Goal: Find specific page/section: Find specific page/section

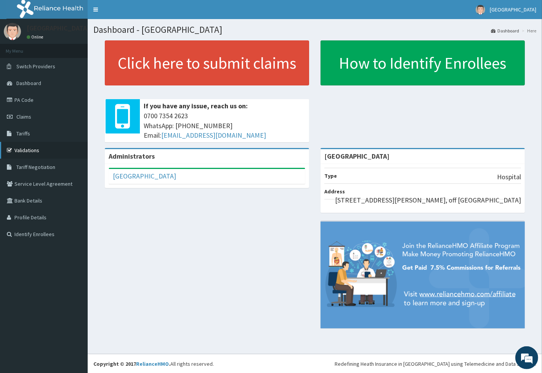
click at [21, 152] on link "Validations" at bounding box center [44, 150] width 88 height 17
click at [32, 150] on link "Validations" at bounding box center [44, 150] width 88 height 17
click at [22, 146] on link "Validations" at bounding box center [44, 150] width 88 height 17
